Goal: Task Accomplishment & Management: Manage account settings

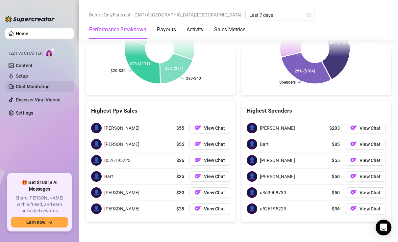
scroll to position [1109, 0]
click at [50, 86] on link "Chat Monitoring" at bounding box center [33, 86] width 34 height 5
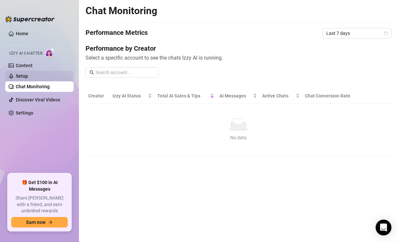
click at [28, 77] on link "Setup" at bounding box center [22, 75] width 12 height 5
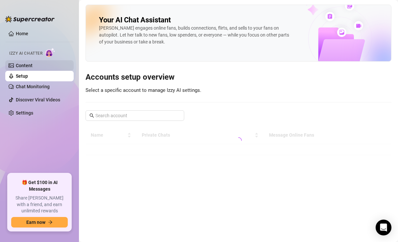
click at [33, 65] on link "Content" at bounding box center [24, 65] width 17 height 5
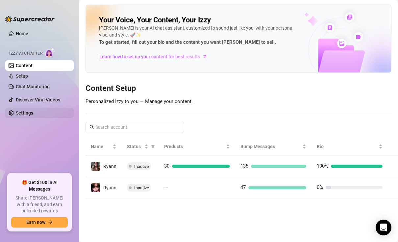
click at [29, 111] on link "Settings" at bounding box center [24, 112] width 17 height 5
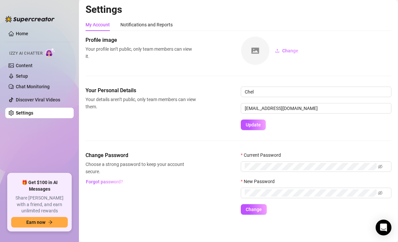
scroll to position [2, 0]
click at [33, 67] on link "Content" at bounding box center [24, 65] width 17 height 5
